Goal: Task Accomplishment & Management: Manage account settings

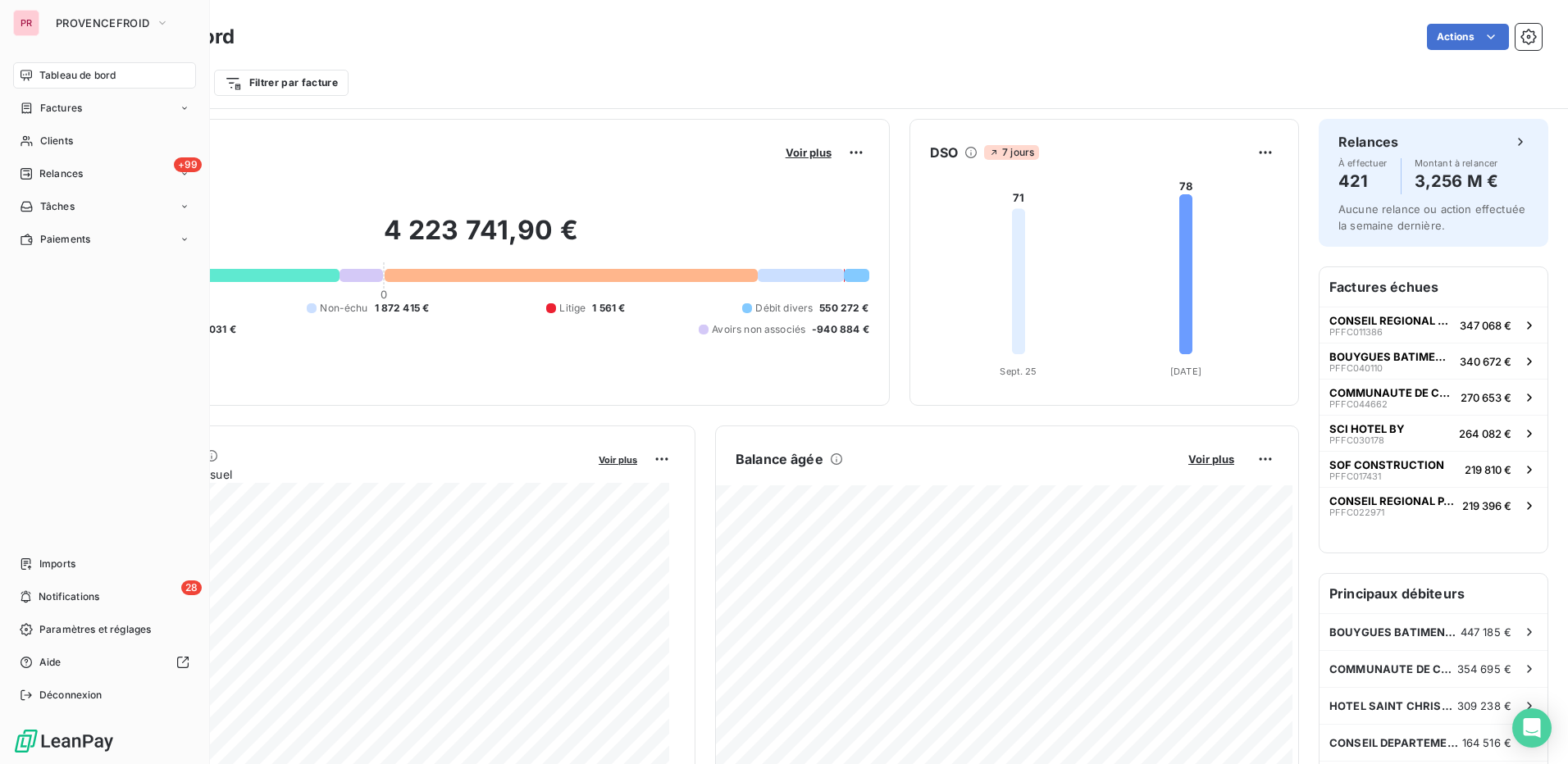
scroll to position [164, 0]
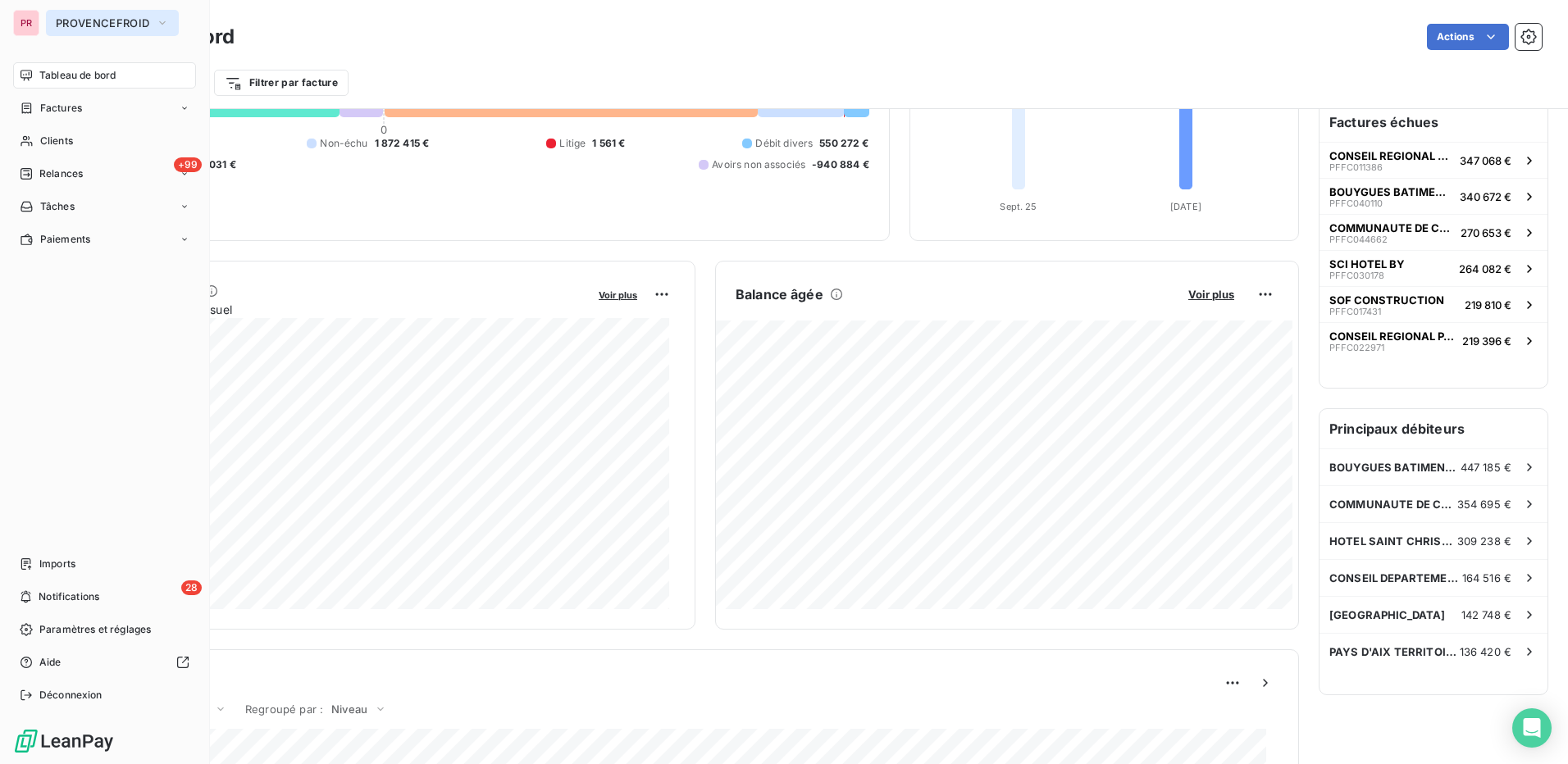
click at [146, 24] on span "PROVENCEFROID" at bounding box center [102, 23] width 94 height 13
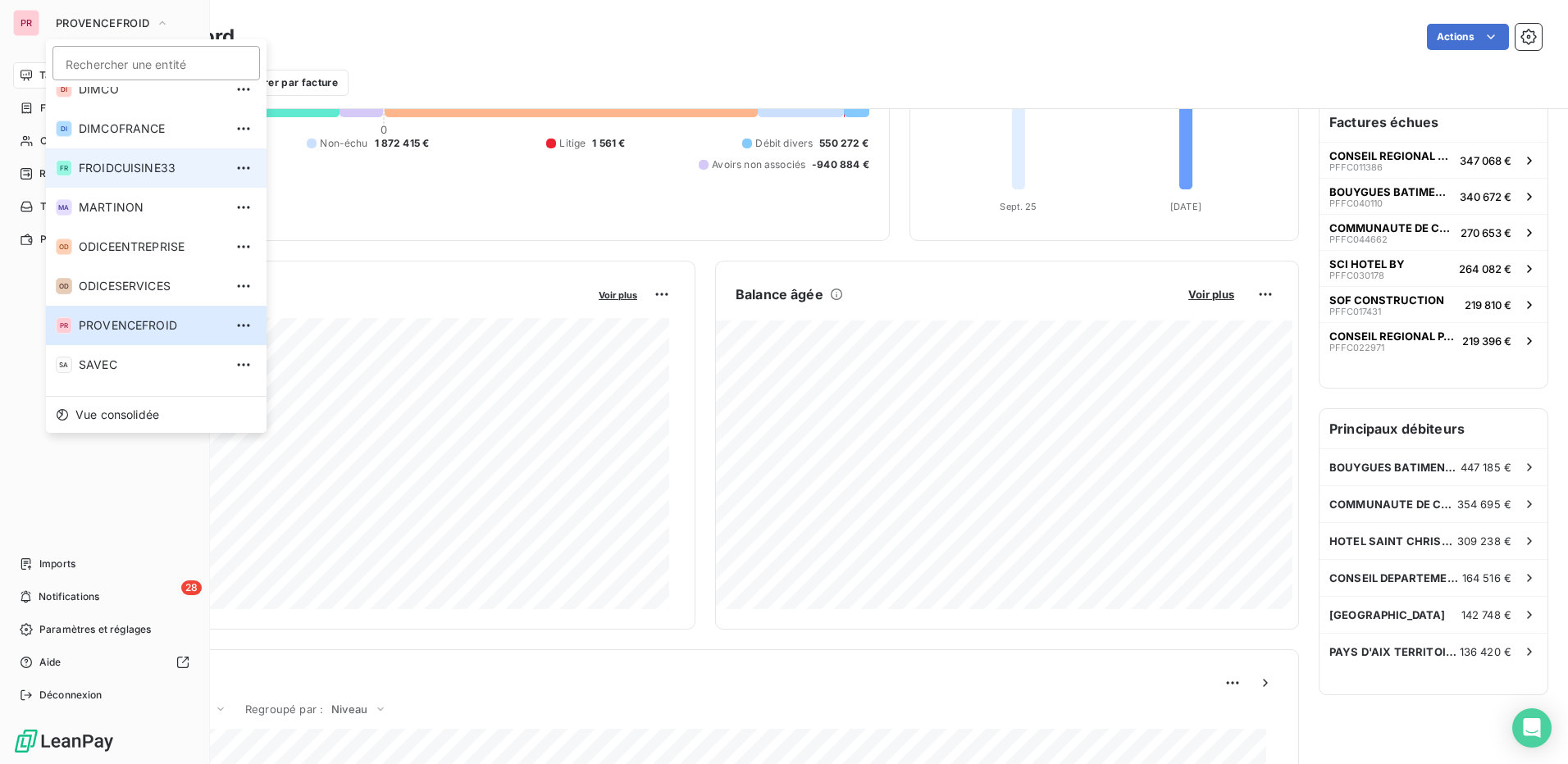
scroll to position [85, 0]
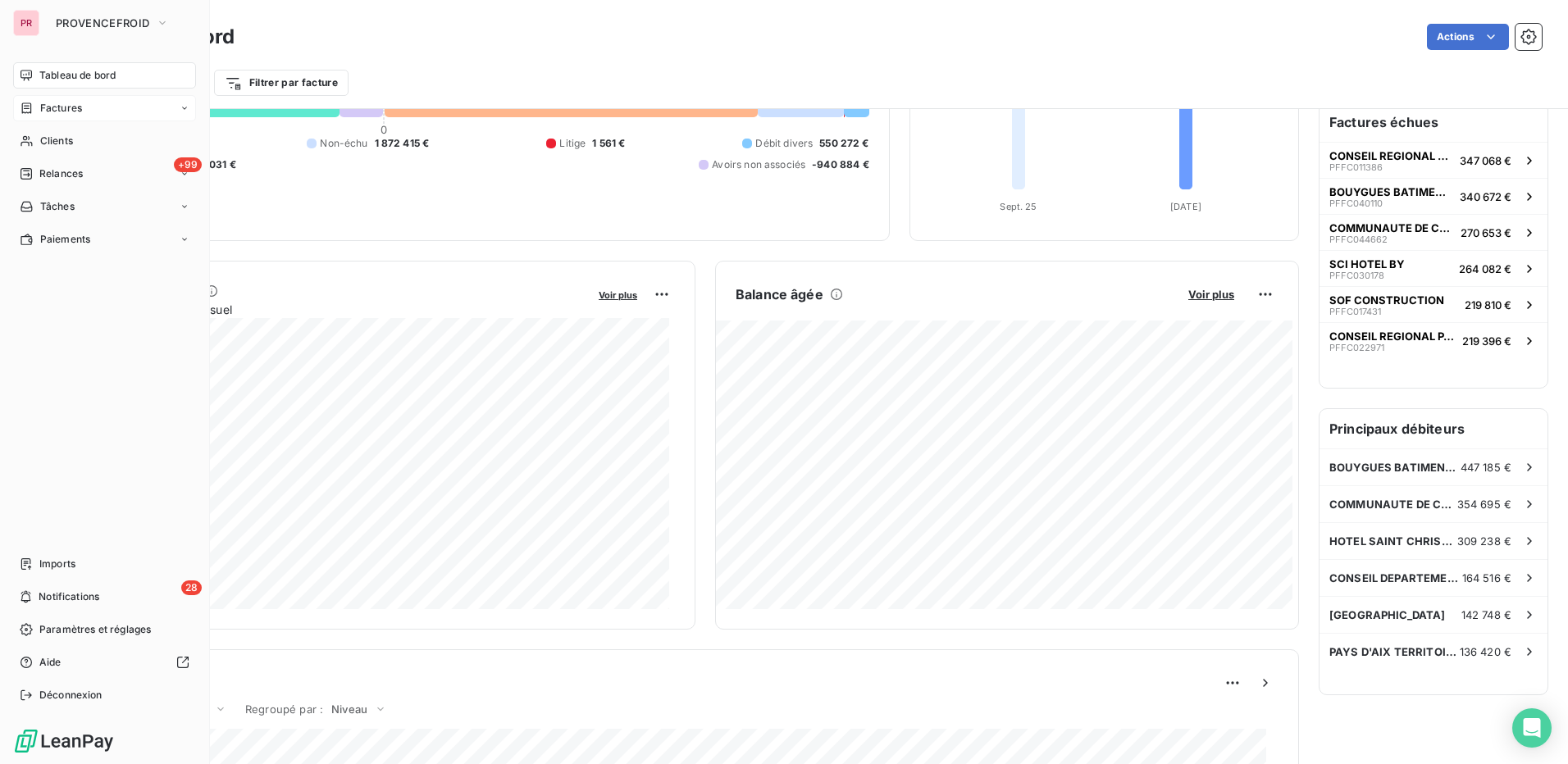
click at [71, 111] on span "Factures" at bounding box center [61, 108] width 42 height 15
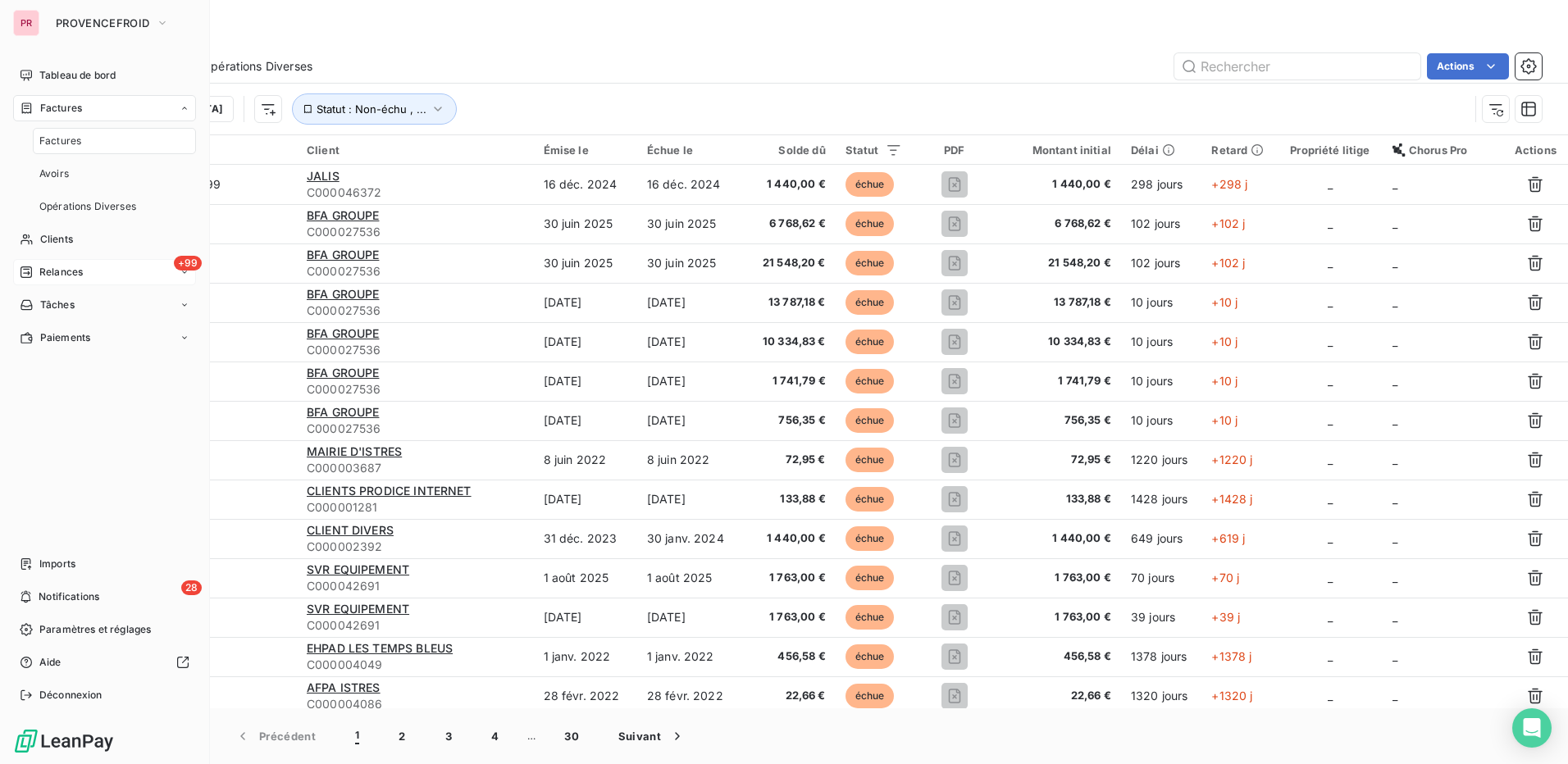
click at [93, 277] on div "+99 Relances" at bounding box center [105, 272] width 183 height 27
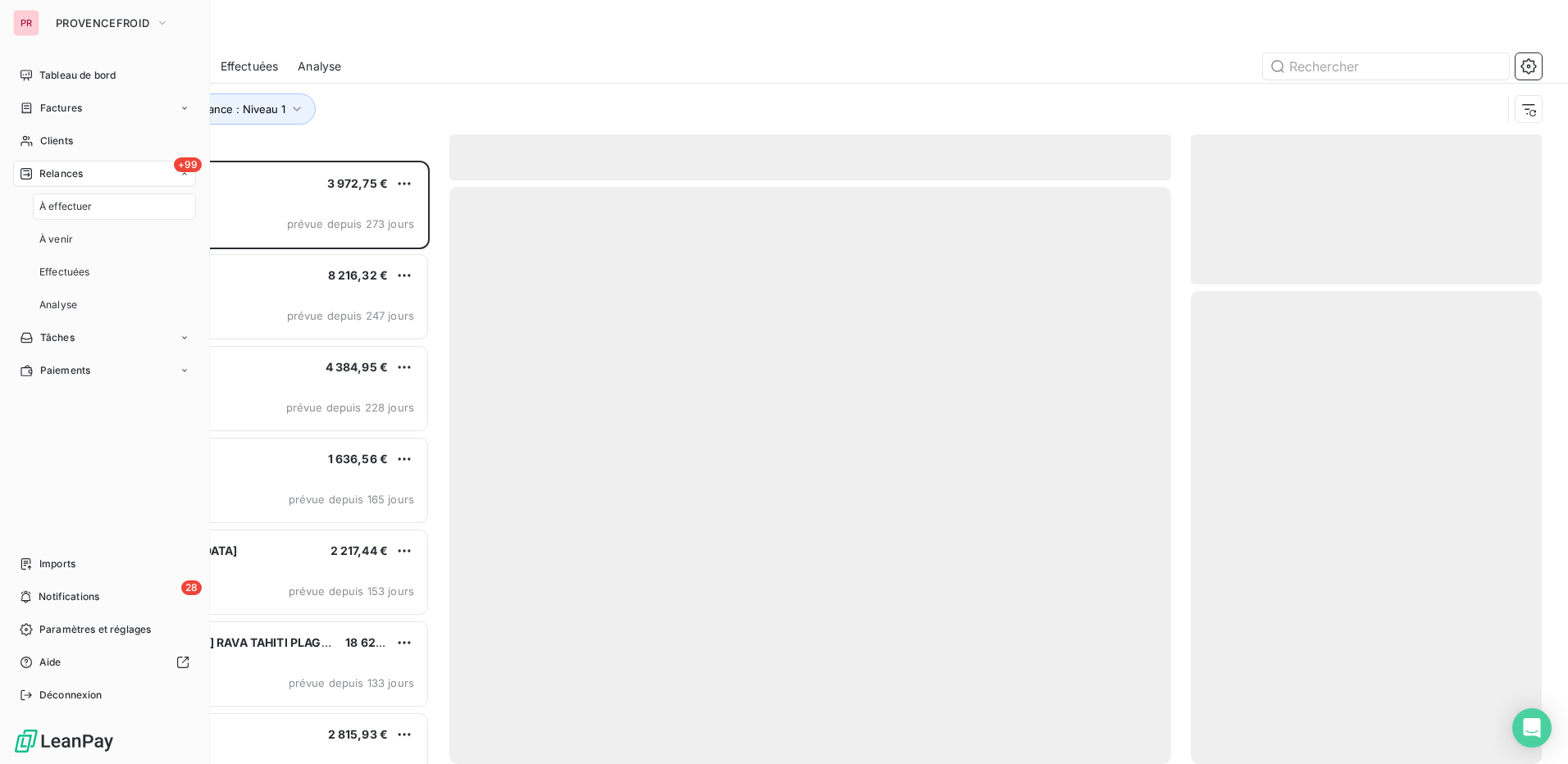
scroll to position [591, 339]
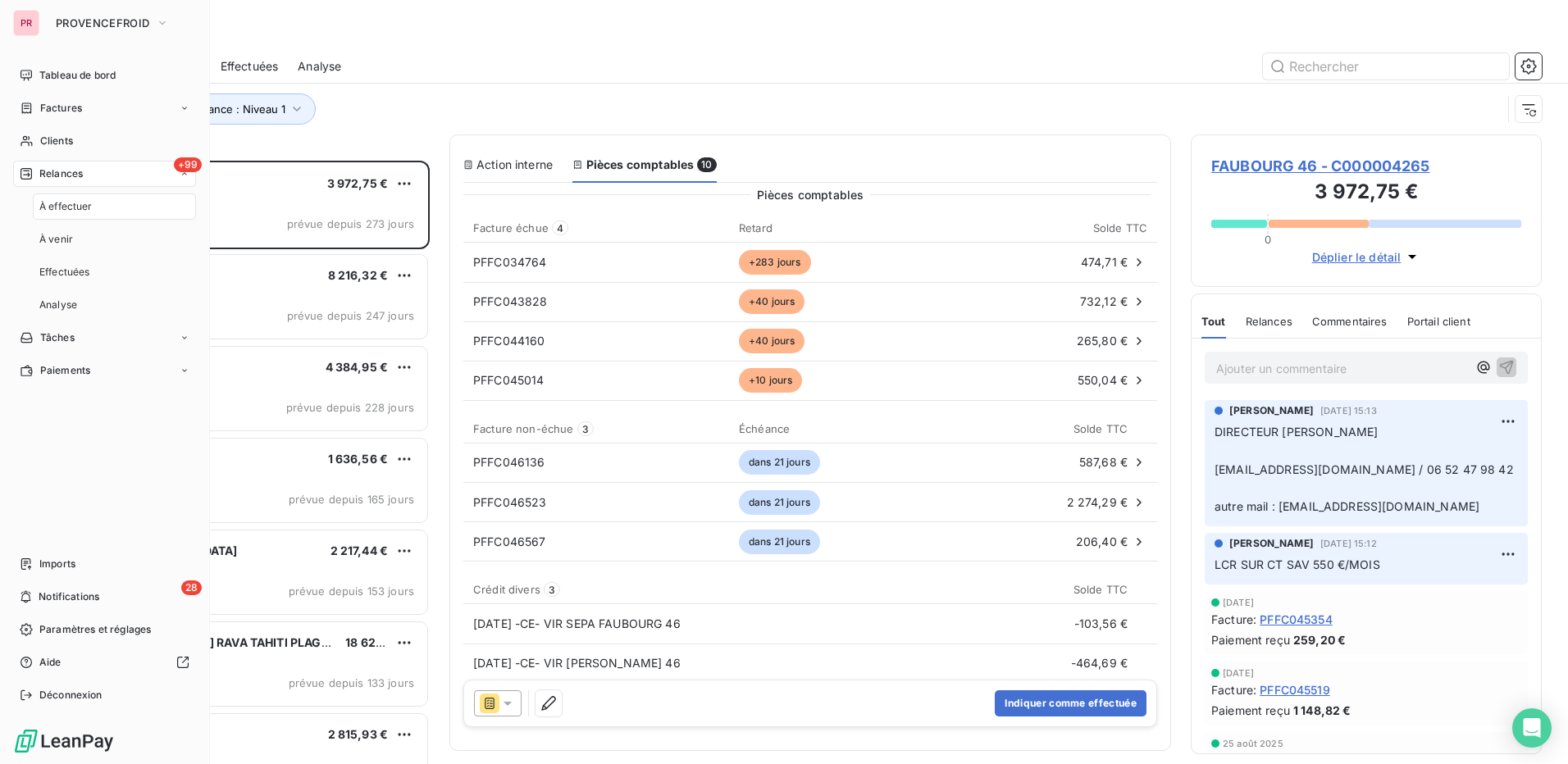
click at [96, 204] on div "À effectuer" at bounding box center [114, 207] width 163 height 27
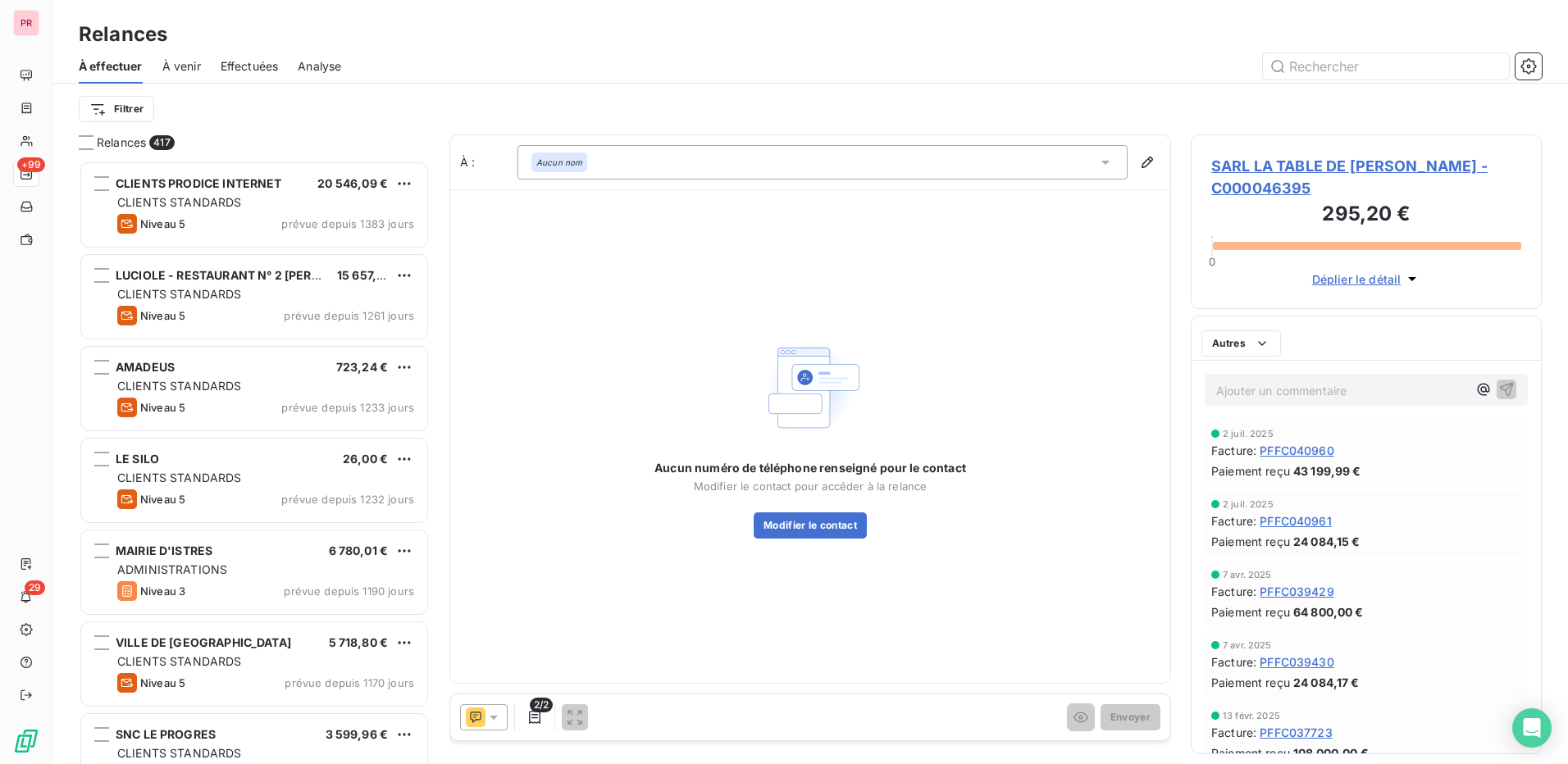
scroll to position [13, 13]
